Goal: Use online tool/utility: Use online tool/utility

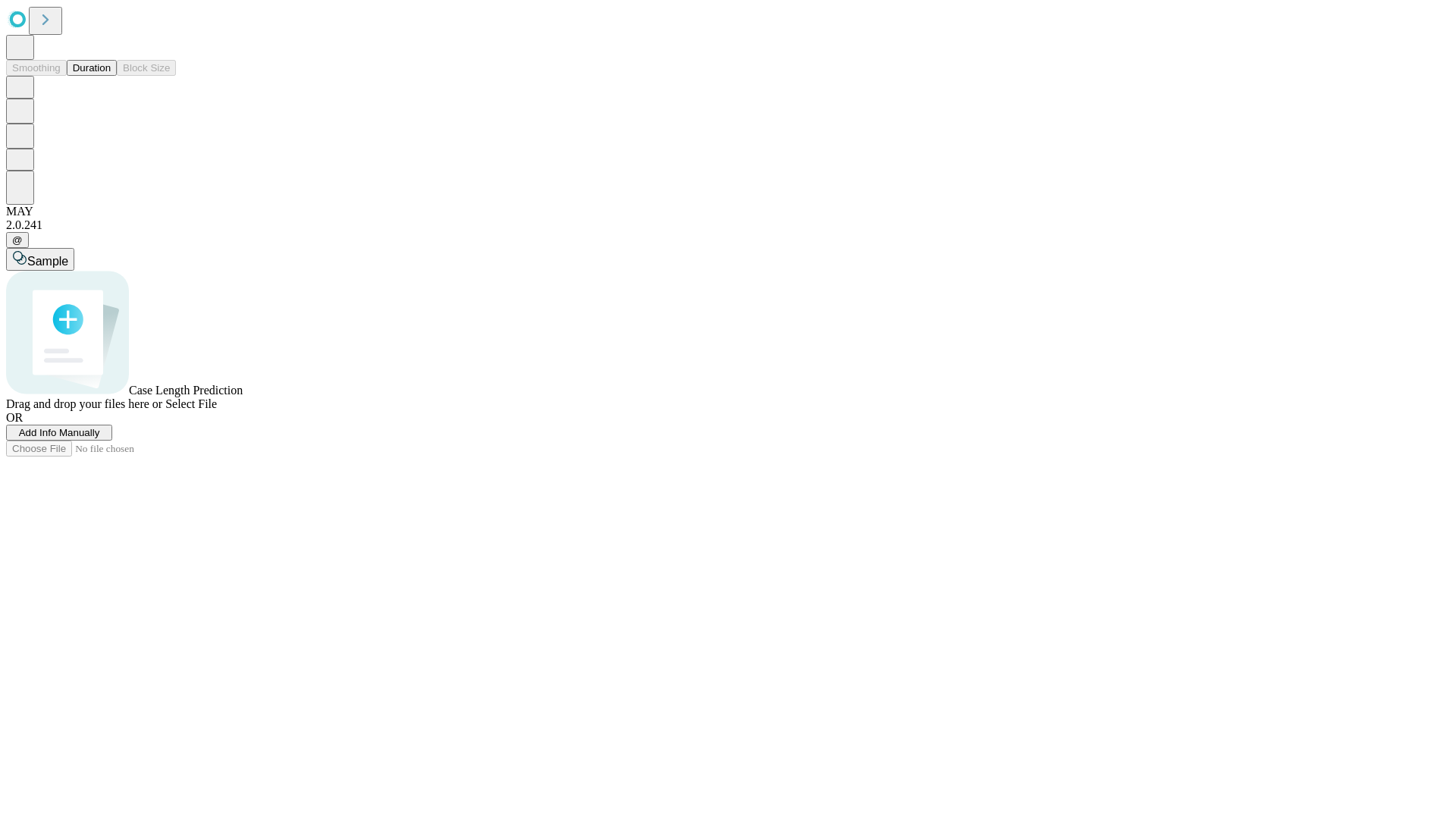
click at [111, 75] on button "Duration" at bounding box center [91, 68] width 50 height 16
click at [216, 410] on span "Select File" at bounding box center [191, 404] width 51 height 13
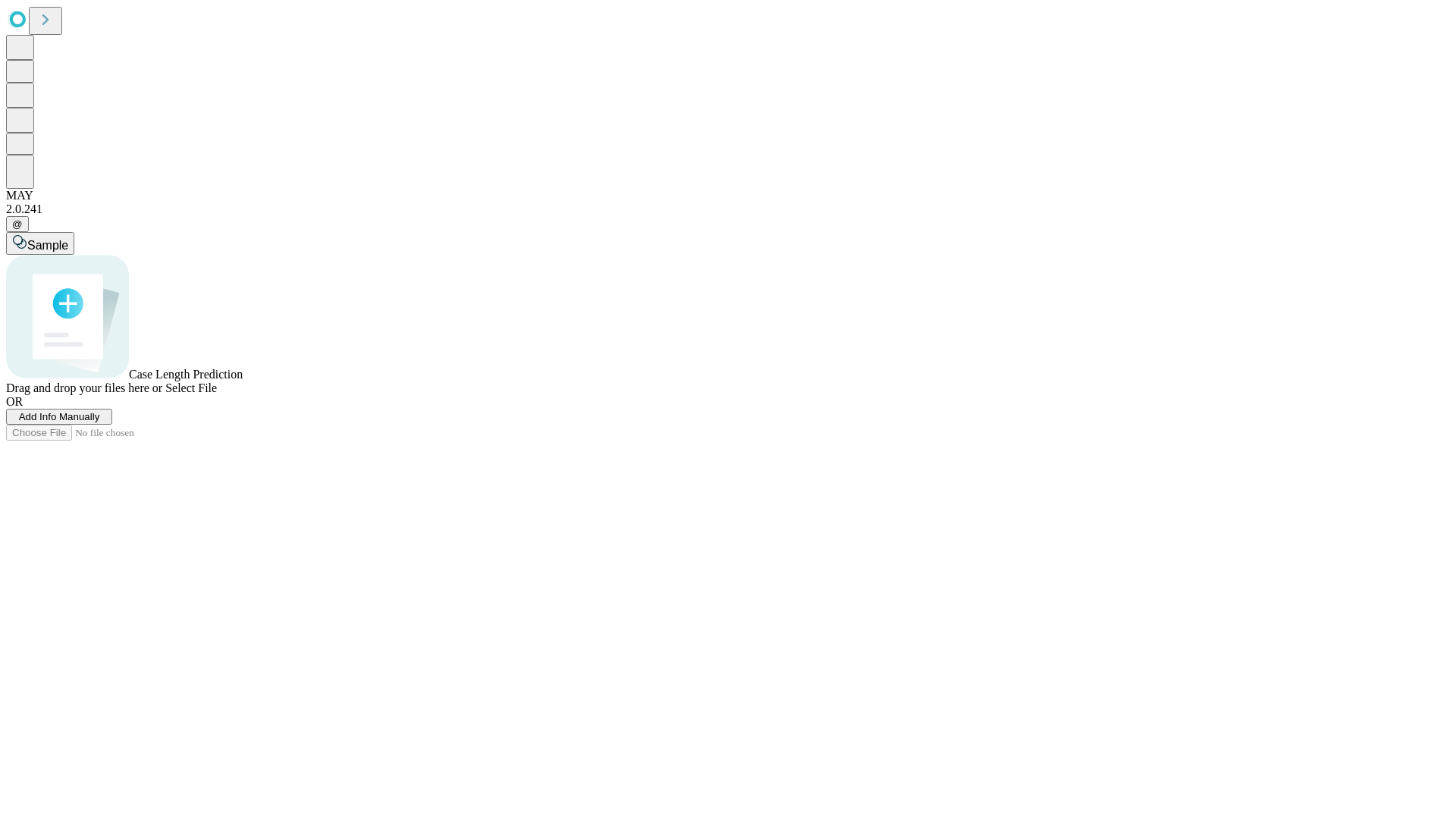
click at [216, 394] on span "Select File" at bounding box center [191, 388] width 51 height 13
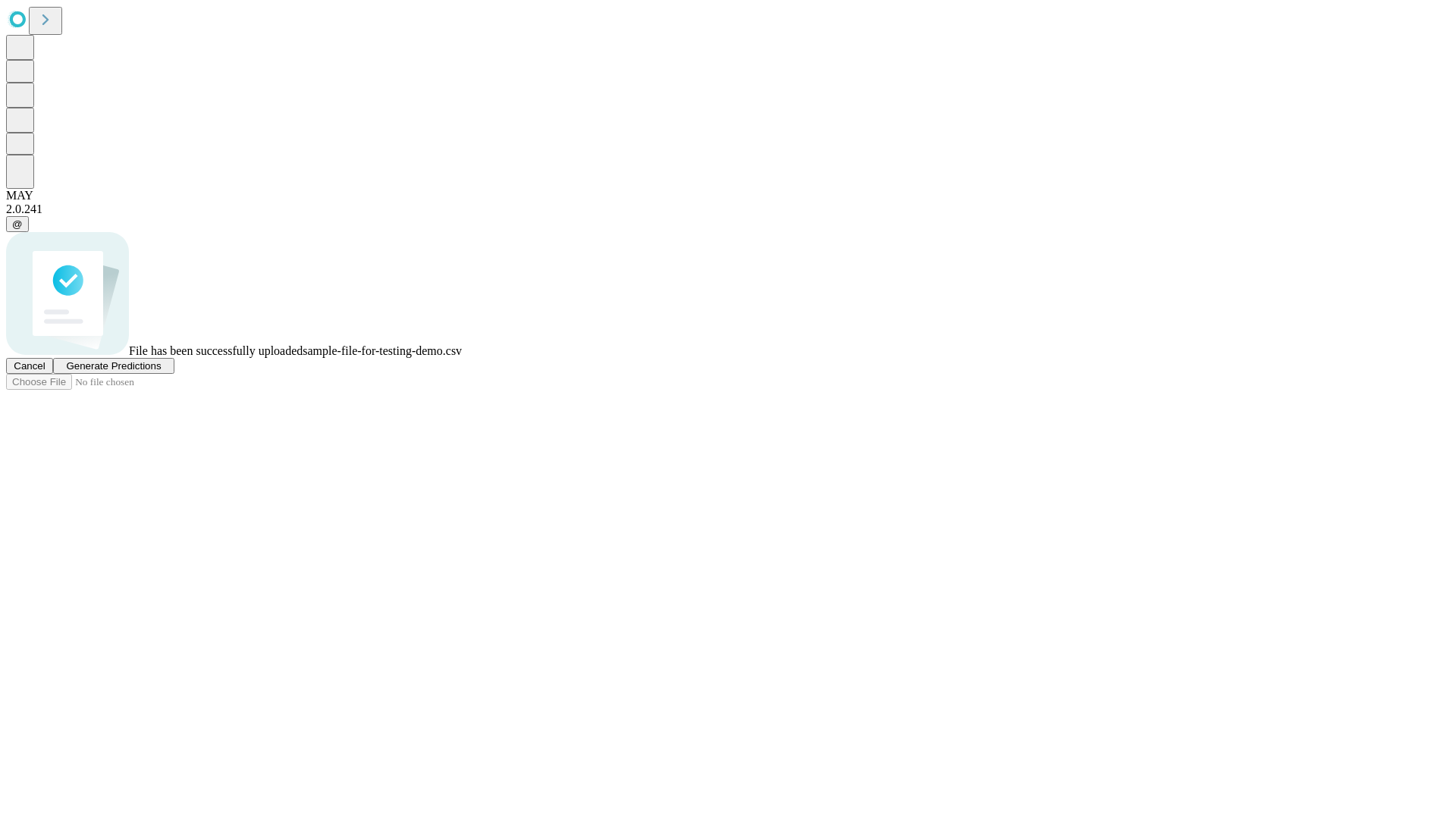
click at [161, 372] on span "Generate Predictions" at bounding box center [113, 366] width 95 height 12
